Goal: Information Seeking & Learning: Check status

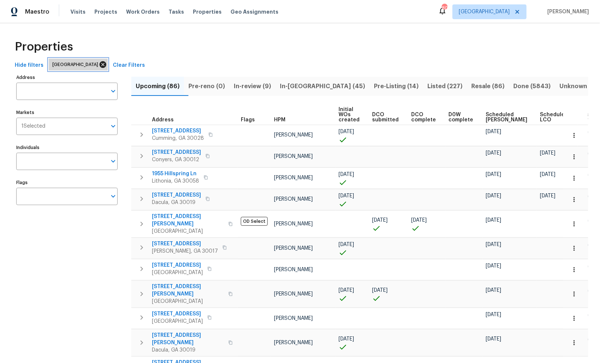
click at [100, 66] on icon at bounding box center [103, 64] width 7 height 7
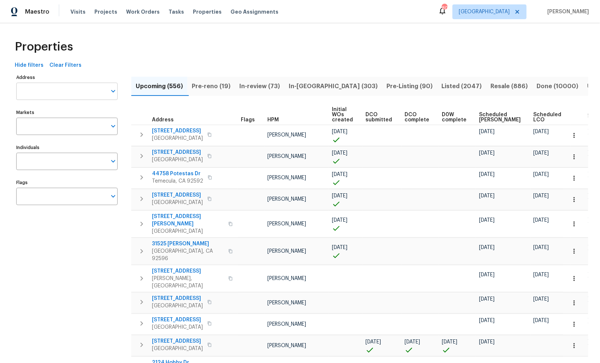
click at [89, 94] on input "Address" at bounding box center [61, 91] width 90 height 17
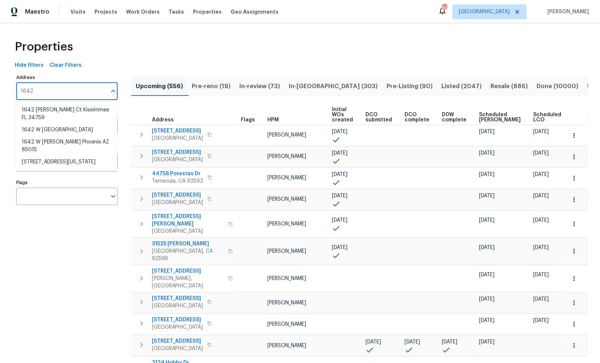
type input "1642"
click at [41, 156] on li "1642 Washington Ave San Jacinto CA 92583" at bounding box center [66, 162] width 101 height 12
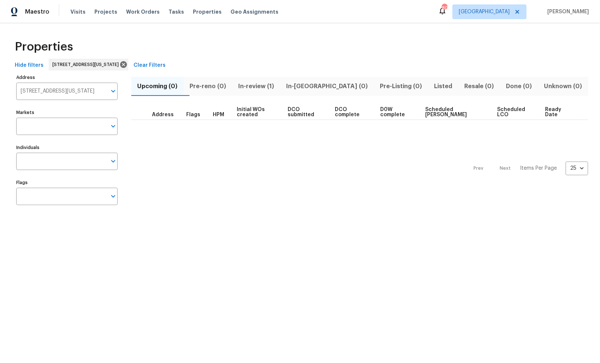
click at [275, 89] on span "In-review (1)" at bounding box center [256, 86] width 39 height 10
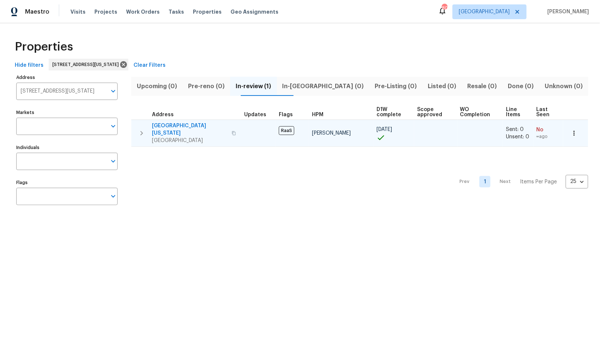
click at [195, 125] on span "1642 Washington Ave" at bounding box center [189, 129] width 75 height 15
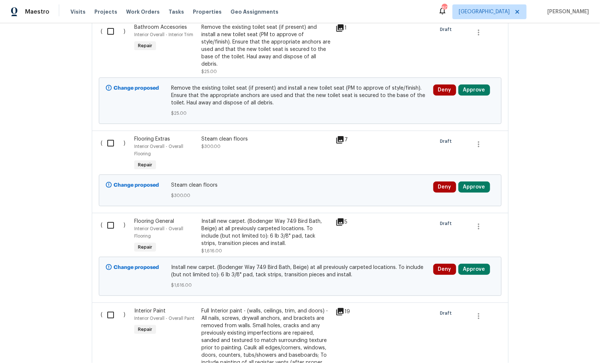
scroll to position [1642, 0]
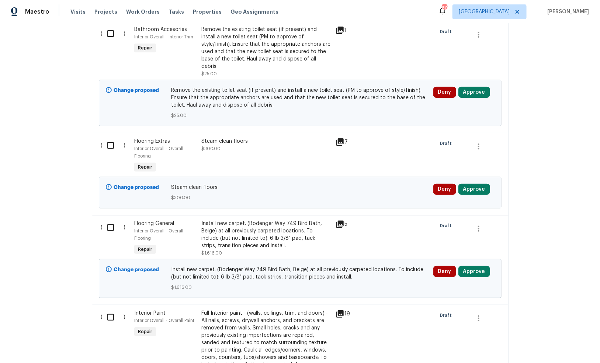
click at [337, 221] on icon at bounding box center [340, 224] width 7 height 7
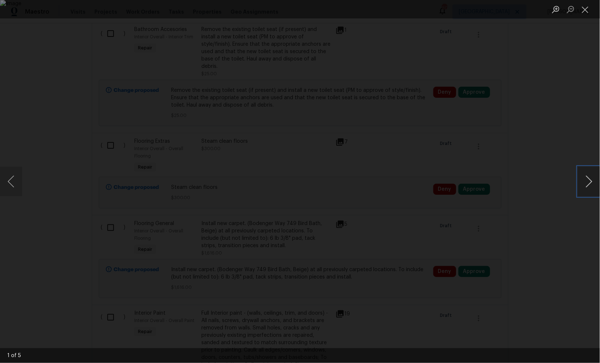
click at [589, 184] on button "Next image" at bounding box center [589, 182] width 22 height 30
